Goal: Find specific page/section

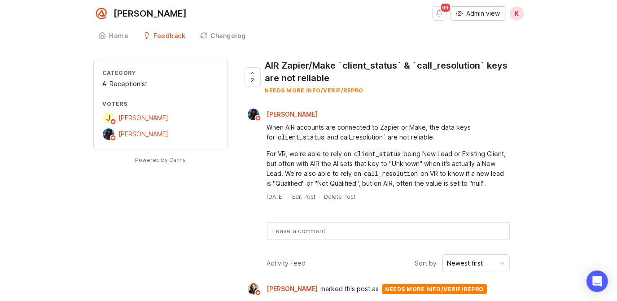
click at [475, 16] on span "Admin view" at bounding box center [484, 13] width 34 height 9
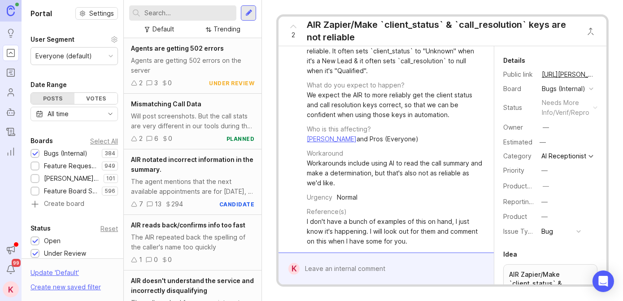
drag, startPoint x: 377, startPoint y: 94, endPoint x: 378, endPoint y: 151, distance: 57.4
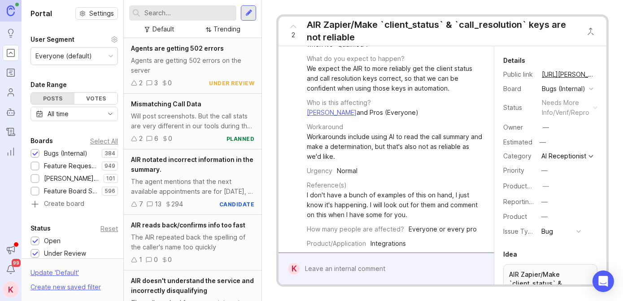
click at [193, 14] on input "text" at bounding box center [188, 13] width 88 height 10
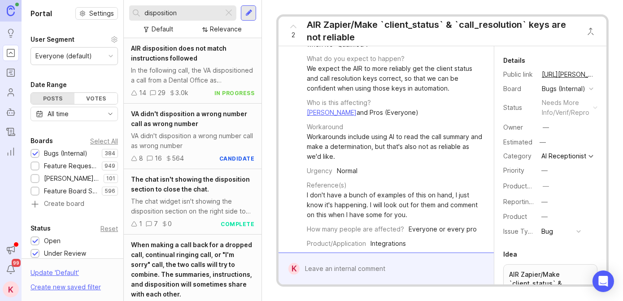
type input "disposition"
